Goal: Task Accomplishment & Management: Use online tool/utility

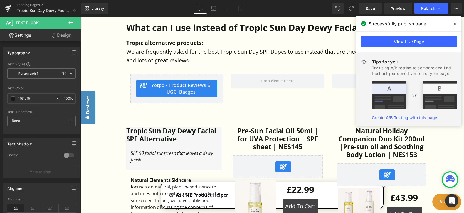
click at [455, 24] on icon at bounding box center [455, 24] width 3 height 3
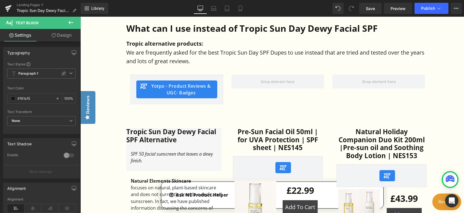
scroll to position [250, 0]
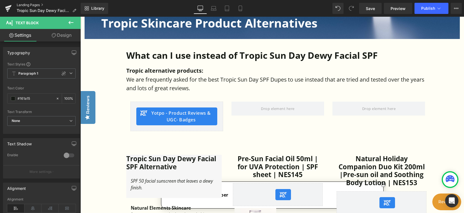
click at [33, 6] on link "Landing Pages" at bounding box center [49, 5] width 64 height 4
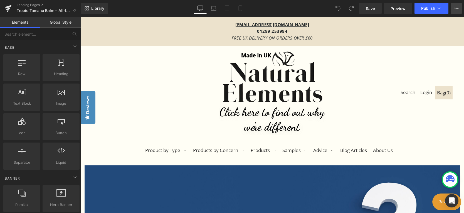
click at [457, 10] on icon at bounding box center [456, 8] width 4 height 4
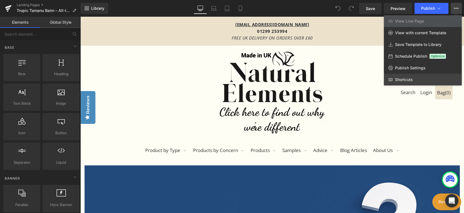
click at [405, 70] on span "Shortcuts" at bounding box center [410, 67] width 31 height 5
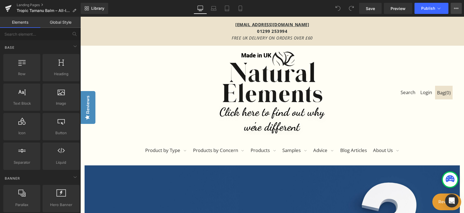
click at [456, 6] on button "View Live Page View with current Template Save Template to Library Schedule Pub…" at bounding box center [456, 8] width 11 height 11
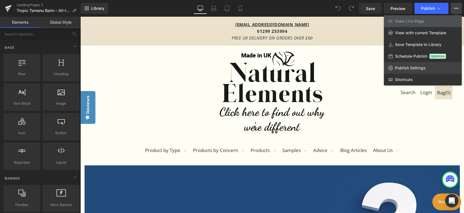
click at [415, 66] on span "Publish Settings" at bounding box center [410, 67] width 31 height 5
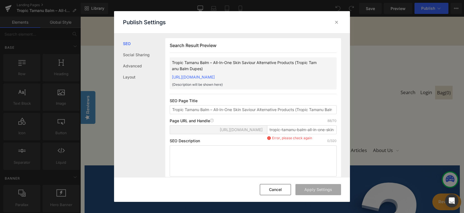
scroll to position [0, 0]
paste textarea "Tropic alternative products: We are frequently asked for the best Tropic Skinca…"
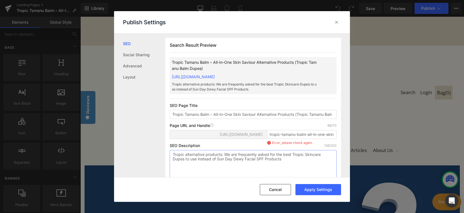
type textarea "Tropic alternative products: We are frequently asked for the best Tropic Skinca…"
drag, startPoint x: 184, startPoint y: 62, endPoint x: 256, endPoint y: 63, distance: 72.1
type textarea "Tamanu Balm – All-In-One Skin Saviour"
click at [256, 63] on p "Tropic Tamanu Balm – All-In-One Skin Saviour Alternative Products (Tropic Taman…" at bounding box center [244, 65] width 145 height 12
copy p "Tamanu Balm – All-In-One Skin Saviour"
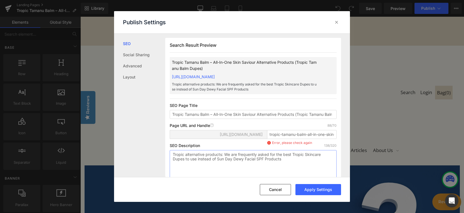
drag, startPoint x: 217, startPoint y: 165, endPoint x: 264, endPoint y: 165, distance: 47.0
click at [264, 165] on textarea "Tropic alternative products: We are frequently asked for the best Tropic Skinca…" at bounding box center [253, 165] width 167 height 31
paste textarea "Tamanu Balm – All-In-One Skin Saviour"
click at [217, 165] on textarea "Tropic alternative products: We are frequently asked for the best Tropic Skinca…" at bounding box center [253, 165] width 167 height 31
click at [244, 165] on textarea "Tropic alternative products: We are frequently asked for the best Tropic Skinca…" at bounding box center [253, 165] width 167 height 31
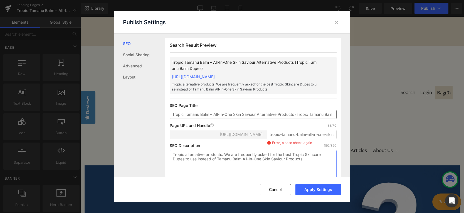
type textarea "Tropic alternative products: We are frequently asked for the best Tropic Skinca…"
click at [211, 119] on input "Tropic Tamanu Balm – All-In-One Skin Saviour Alternative Products (Tropic Taman…" at bounding box center [253, 114] width 167 height 9
drag, startPoint x: 329, startPoint y: 119, endPoint x: 338, endPoint y: 119, distance: 9.2
click at [338, 119] on div "Search Result Preview Tropic Tamanu Balm All-In-One Skin Saviour Alternative Pr…" at bounding box center [253, 112] width 176 height 148
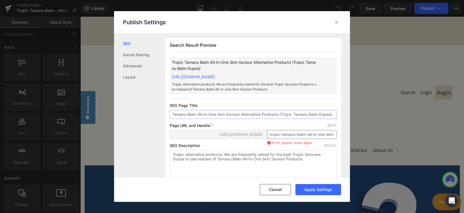
type input "Tropic Tamanu Balm All-In-One Skin Saviour Alternative Products (Tropic Tamanu …"
click at [321, 139] on input "tropic-tamanu-balm-all-in-one-skin-saviour-alternative-products-tropic-tamanu-b…" at bounding box center [302, 134] width 70 height 9
drag, startPoint x: 325, startPoint y: 139, endPoint x: 353, endPoint y: 140, distance: 27.3
click at [353, 140] on div "Publish Settings SEO Social Sharing Advanced Layout Search Result Preview Tropi…" at bounding box center [232, 106] width 464 height 213
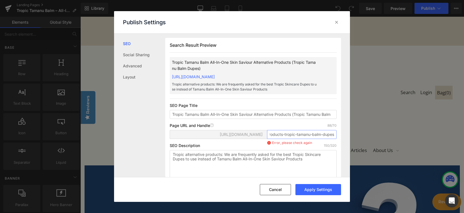
click at [325, 139] on input "tropic-tamanu-balm-all-in-one-skin-saviour-alternative-products-tropic-tamanu-b…" at bounding box center [302, 134] width 70 height 9
drag, startPoint x: 274, startPoint y: 140, endPoint x: 262, endPoint y: 140, distance: 11.7
click at [262, 140] on div "https://natural-elements-uk.myshopify.com/pages/ tropic-tamanu-balm-all-in-one-…" at bounding box center [253, 136] width 167 height 13
click at [302, 139] on input "tropic-tamanu-balm-all-in-one-skin-saviour-alternative-products-tropic-tamanu-b…" at bounding box center [302, 134] width 70 height 9
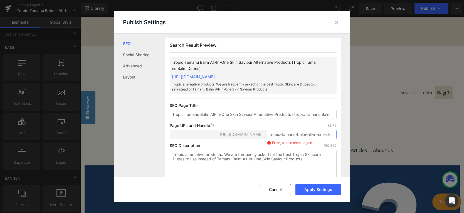
drag, startPoint x: 284, startPoint y: 141, endPoint x: 252, endPoint y: 140, distance: 32.6
click at [252, 140] on div "https://natural-elements-uk.myshopify.com/pages/ tropic-tamanu-balm-all-in-one-…" at bounding box center [253, 136] width 167 height 13
click at [299, 139] on input "tropic-tamanu-balm-all-in-one-skin-saviour-alternative-products-tropic-tamanu-b…" at bounding box center [302, 134] width 70 height 9
click at [326, 139] on input "tropic-tamanu-balm-all-in-one-skin-saviour-alternative-products-tropic-tamanu-b…" at bounding box center [302, 134] width 70 height 9
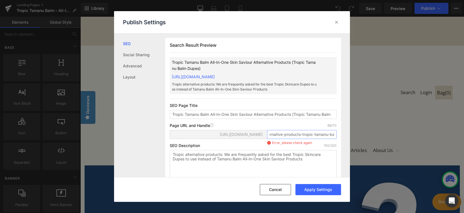
click at [300, 139] on input "tropic-tamanu-balm-all-in-one-skin-saviour-alternative-products-tropic-tamanu-b…" at bounding box center [302, 134] width 70 height 9
type input "tropic-tamanu-balm-all-in-one-skin-saviour-alternative-products-dupes"
click at [326, 191] on button "Apply Settings" at bounding box center [319, 189] width 46 height 11
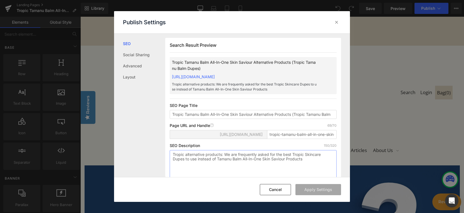
click at [216, 165] on textarea "Tropic alternative products: We are frequently asked for the best Tropic Skinca…" at bounding box center [253, 165] width 167 height 31
type textarea "Tropic alternative products: We are frequently asked for the best Tropic Skinca…"
click at [283, 189] on button "Cancel" at bounding box center [275, 189] width 31 height 11
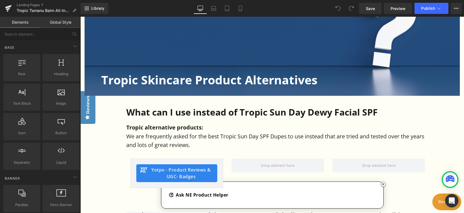
scroll to position [195, 0]
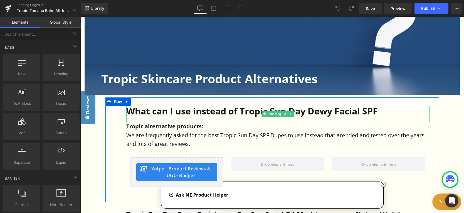
click at [246, 114] on h1 "What can I use instead of Tropic Sun Day Dewy Facial SPF" at bounding box center [277, 111] width 303 height 11
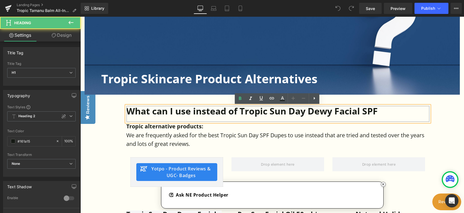
drag, startPoint x: 271, startPoint y: 113, endPoint x: 385, endPoint y: 114, distance: 113.5
click at [385, 114] on h1 "What can I use instead of Tropic Sun Day Dewy Facial SPF" at bounding box center [277, 111] width 303 height 11
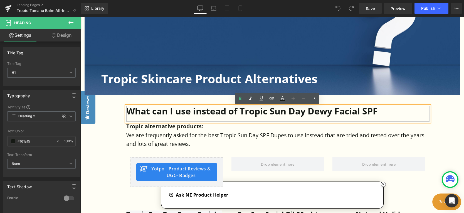
paste div
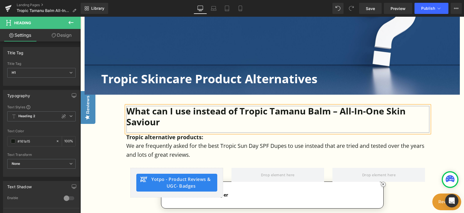
click at [333, 110] on h1 "What can I use instead of Tropic Tamanu Balm – All-In-One Skin Saviour" at bounding box center [277, 116] width 303 height 21
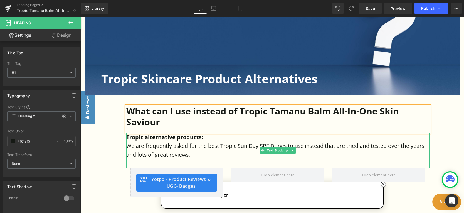
click at [239, 145] on p "We are frequently asked for the best Tropic Sun Day SPF Dupes to use instead th…" at bounding box center [277, 150] width 303 height 18
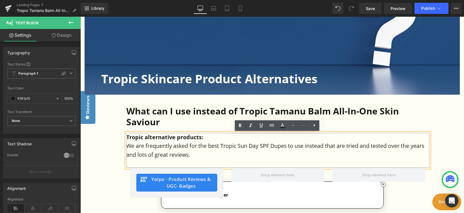
click at [237, 146] on p "We are frequently asked for the best Tropic Sun Day SPF Dupes to use instead th…" at bounding box center [277, 150] width 303 height 18
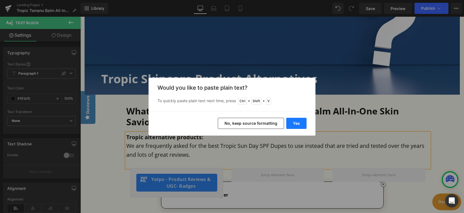
click at [297, 125] on button "Yes" at bounding box center [296, 123] width 20 height 11
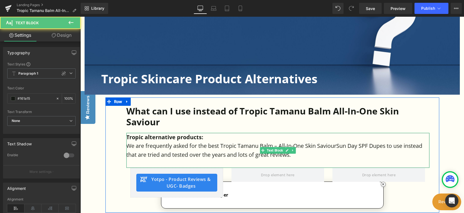
click at [274, 146] on p "We are frequently asked for the best Tropic Tamanu Balm – All-In-One Skin Savio…" at bounding box center [277, 150] width 303 height 18
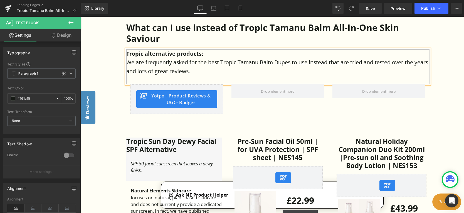
scroll to position [306, 0]
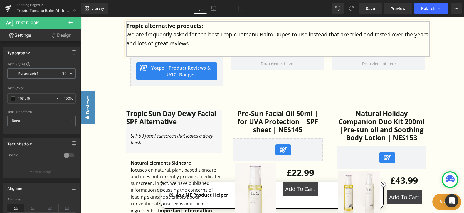
click at [80, 17] on div at bounding box center [80, 17] width 0 height 0
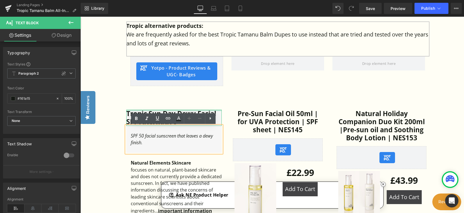
click at [129, 111] on div at bounding box center [173, 110] width 95 height 1
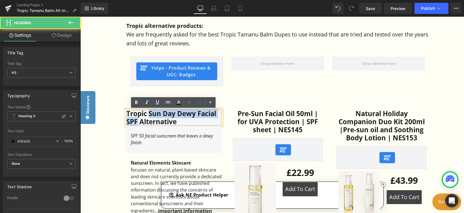
drag, startPoint x: 148, startPoint y: 114, endPoint x: 137, endPoint y: 122, distance: 13.7
click at [137, 122] on h3 "Tropic Sun Day Dewy Facial SPF Alternative" at bounding box center [173, 118] width 95 height 16
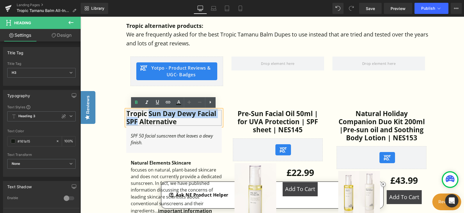
paste div
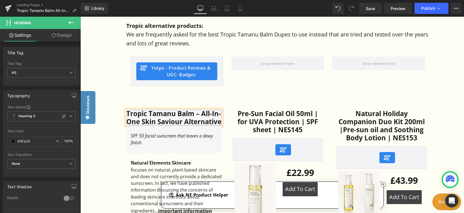
click at [195, 115] on h3 "Tropic Tamanu Balm – All-In-One Skin Saviour Alternative" at bounding box center [173, 118] width 95 height 16
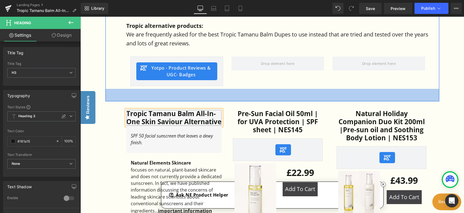
click at [236, 101] on div "45px" at bounding box center [272, 95] width 334 height 13
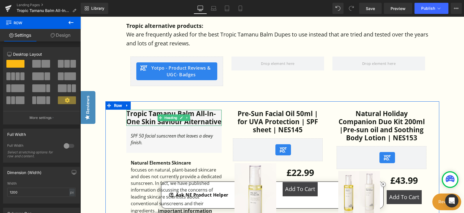
scroll to position [334, 0]
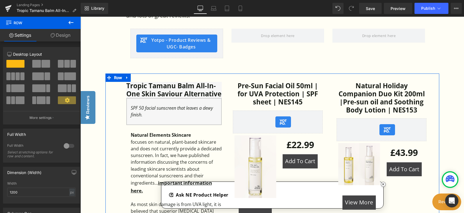
click at [143, 118] on div "SPF 50 facial sunscreen that leaves a dewy finish." at bounding box center [176, 112] width 91 height 14
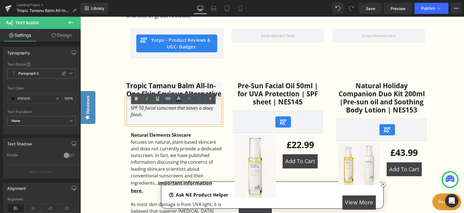
drag, startPoint x: 142, startPoint y: 124, endPoint x: 127, endPoint y: 117, distance: 16.7
click at [127, 117] on div "SPF 50 facial sunscreen that leaves a dewy finish." at bounding box center [173, 111] width 95 height 27
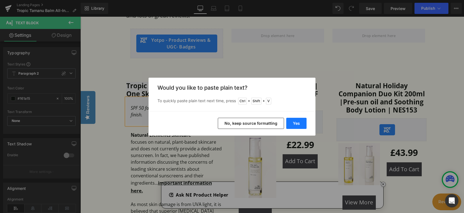
click at [298, 122] on button "Yes" at bounding box center [296, 123] width 20 height 11
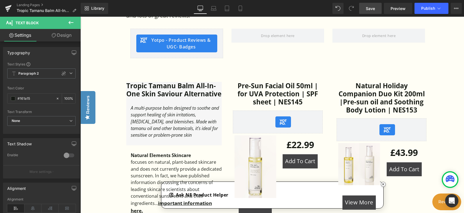
click at [372, 8] on span "Save" at bounding box center [370, 9] width 9 height 6
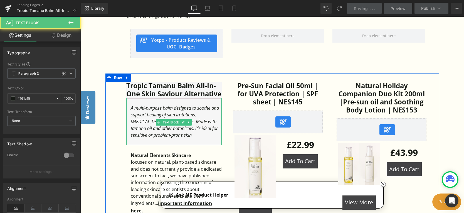
click at [164, 138] on icon "A multi-purpose balm designed to soothe and support healing of skin irritations…" at bounding box center [175, 121] width 88 height 33
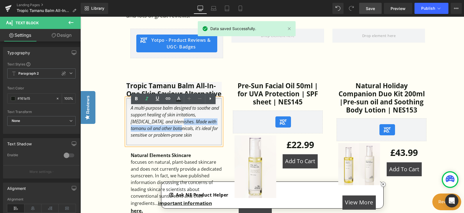
drag, startPoint x: 150, startPoint y: 131, endPoint x: 149, endPoint y: 138, distance: 6.5
click at [149, 138] on icon "A multi-purpose balm designed to soothe and support healing of skin irritations…" at bounding box center [175, 121] width 88 height 33
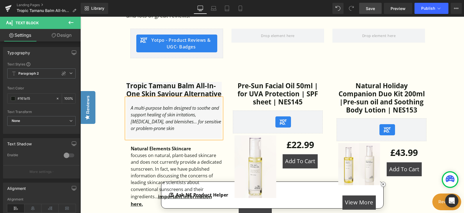
click at [371, 8] on span "Save" at bounding box center [370, 9] width 9 height 6
